Goal: Task Accomplishment & Management: Complete application form

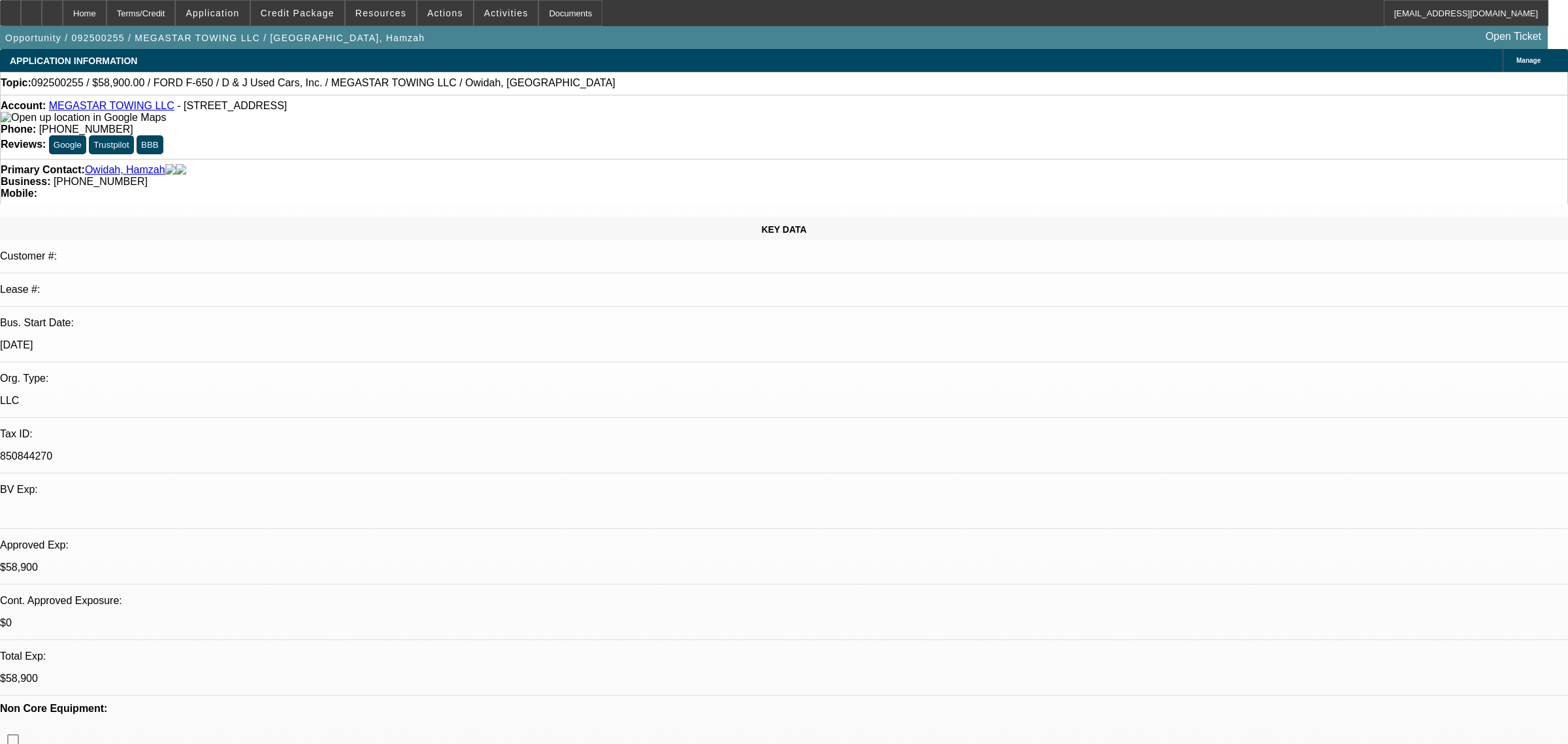
select select "0.15"
select select "2"
select select "0.1"
select select "4"
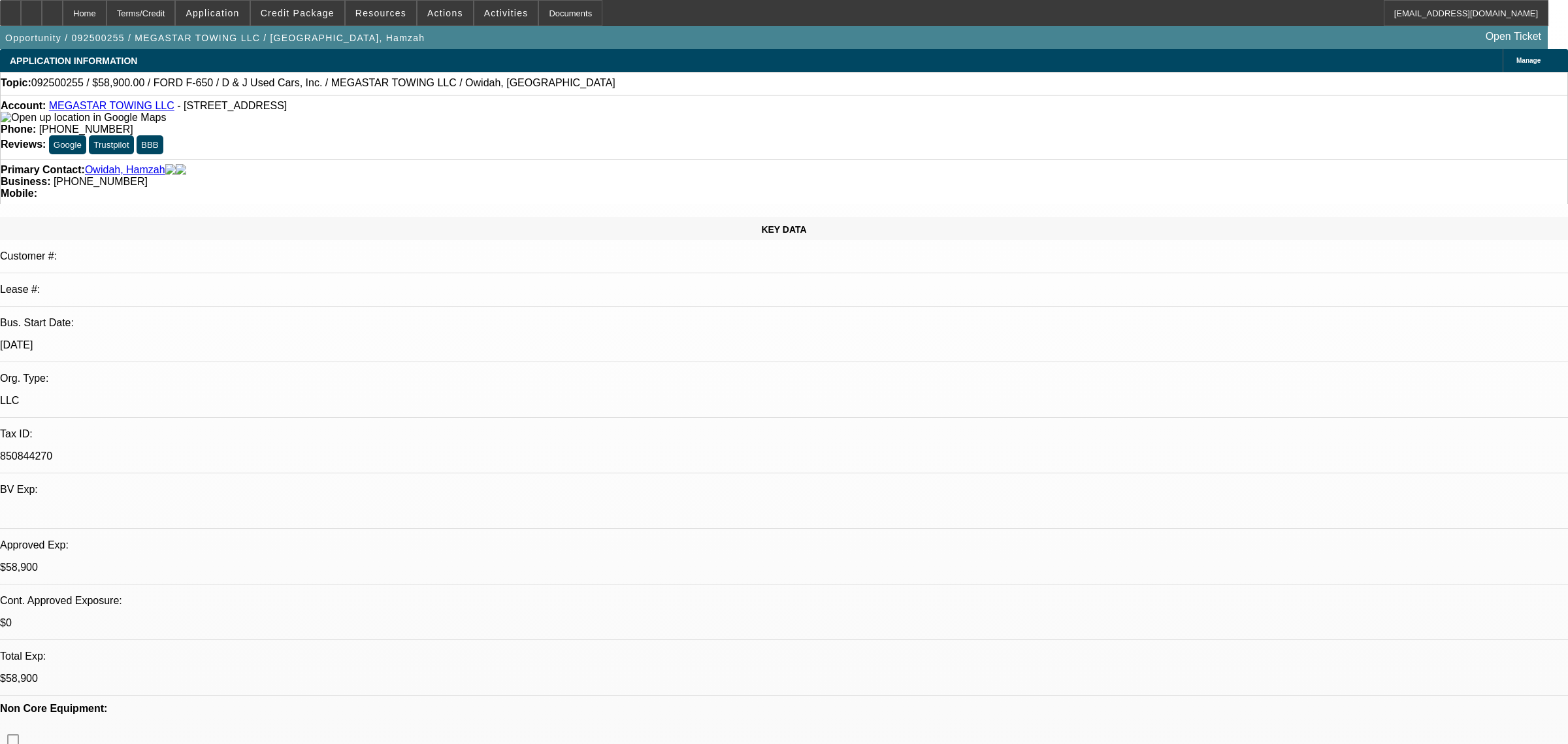
select select "0"
select select "0.1"
select select "4"
select select "0"
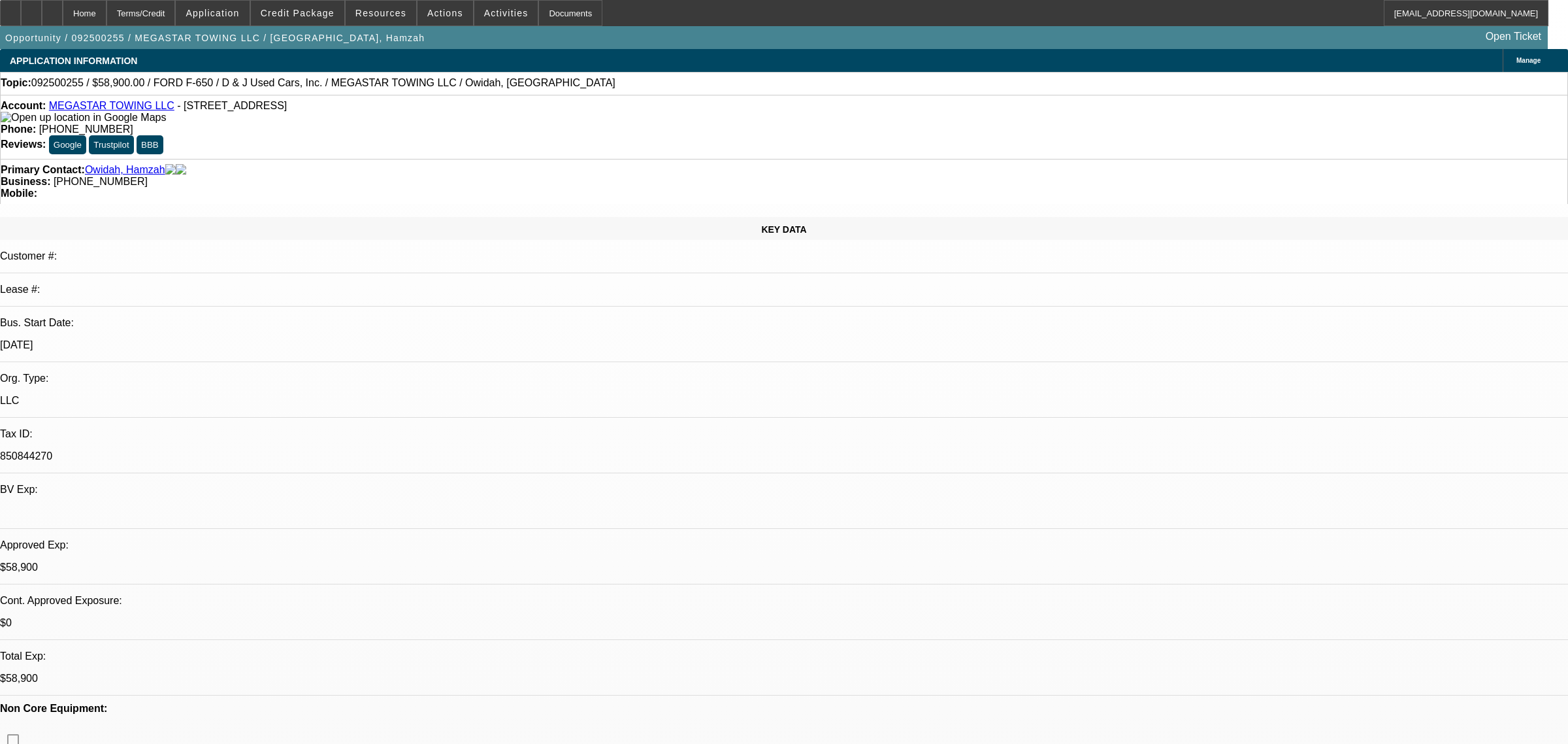
select select "2"
select select "0.1"
select select "4"
select select "0"
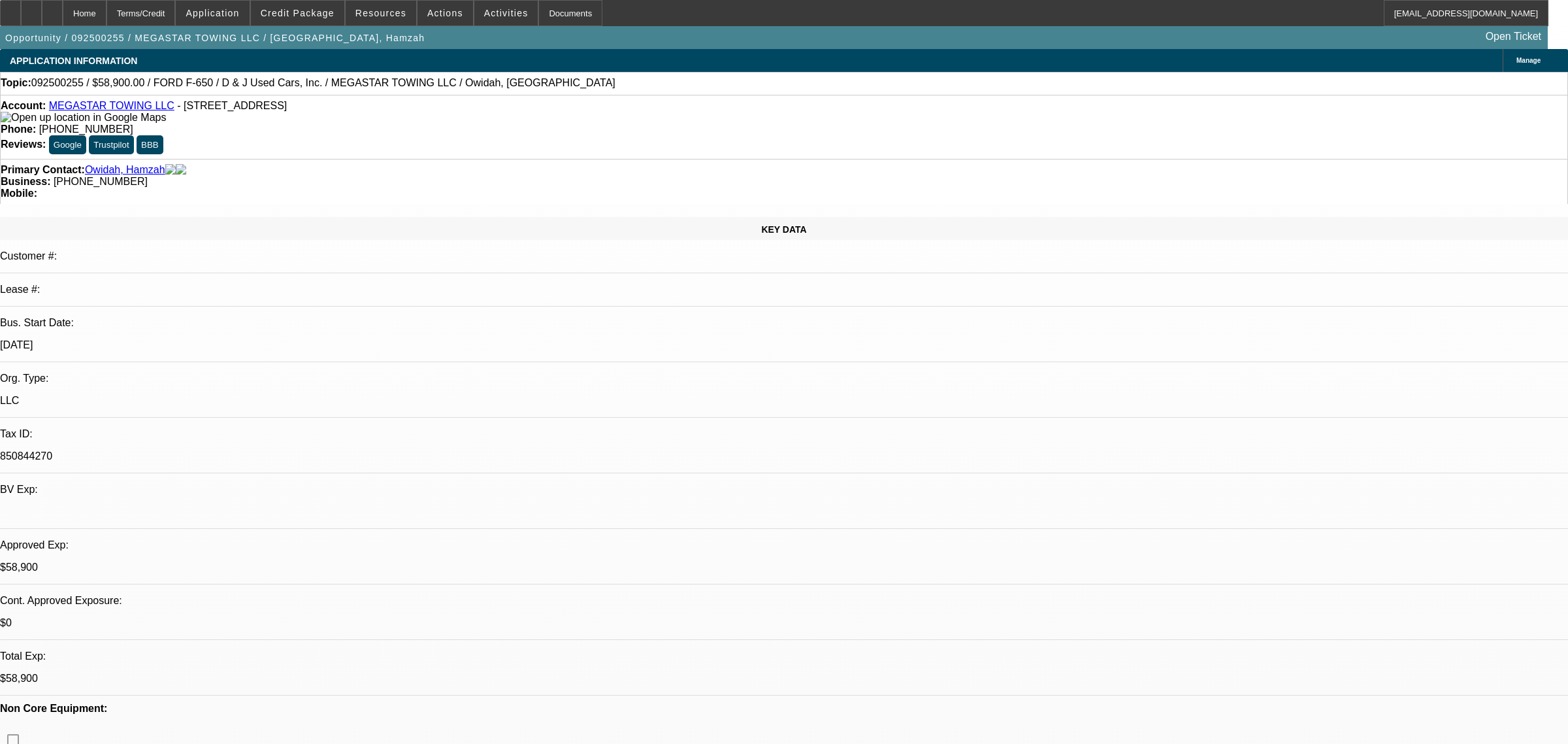
select select "2"
select select "0.1"
select select "4"
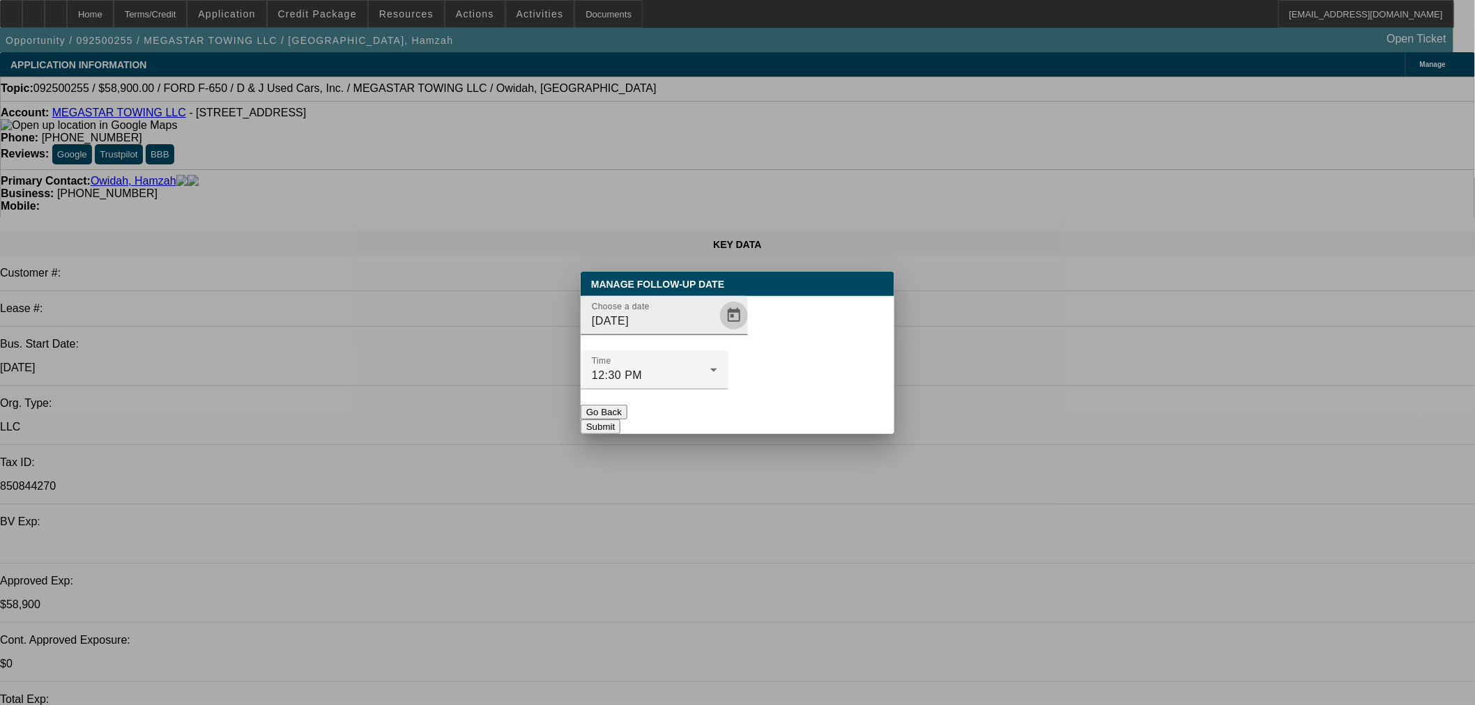
click at [717, 332] on span "Open calendar" at bounding box center [733, 315] width 33 height 33
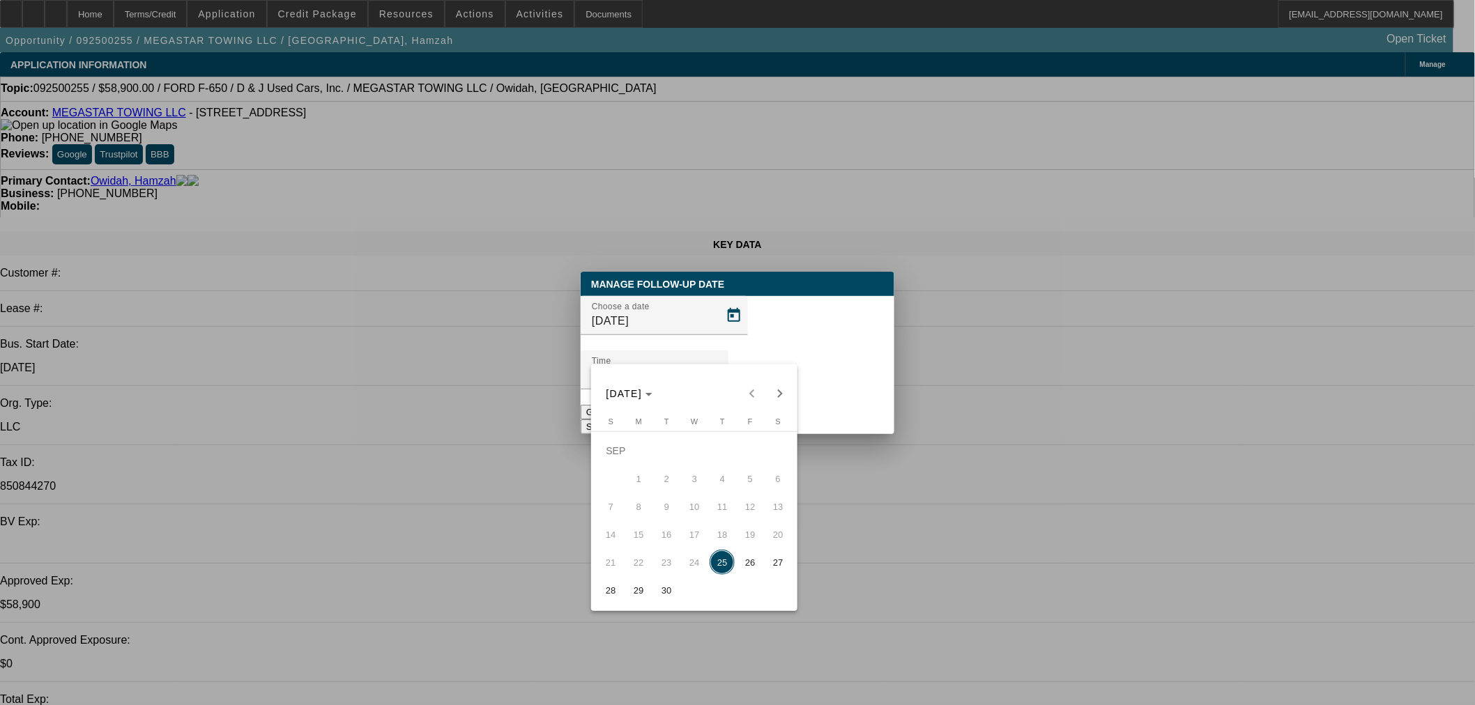
click at [754, 575] on span "26" at bounding box center [749, 562] width 25 height 25
type input "[DATE]"
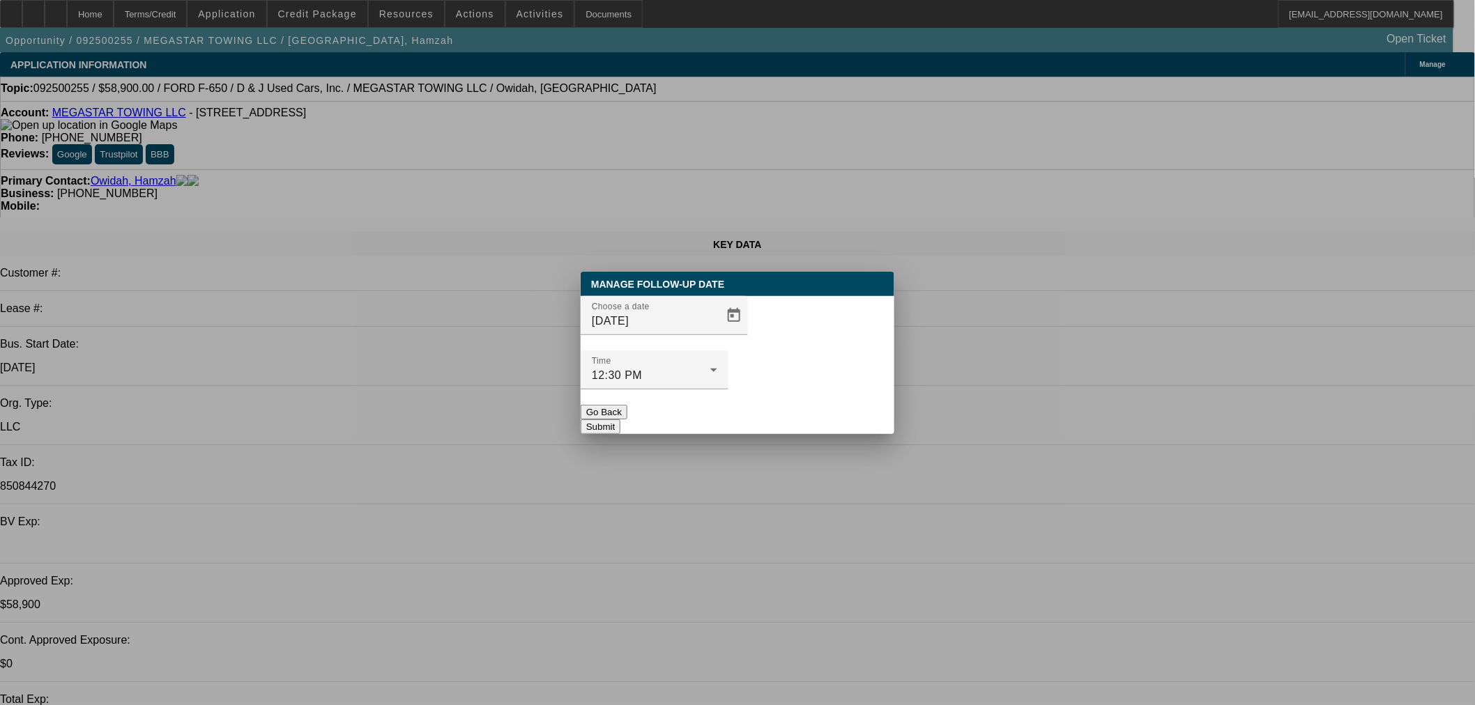
click at [620, 420] on button "Submit" at bounding box center [600, 427] width 40 height 15
